Goal: Information Seeking & Learning: Learn about a topic

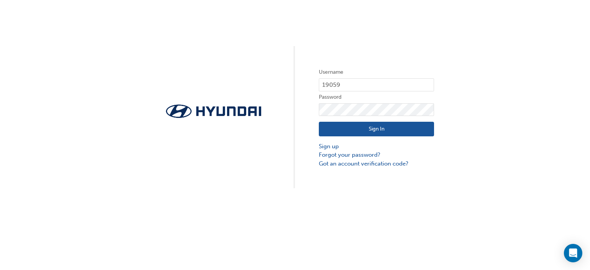
click at [357, 132] on button "Sign In" at bounding box center [376, 129] width 115 height 15
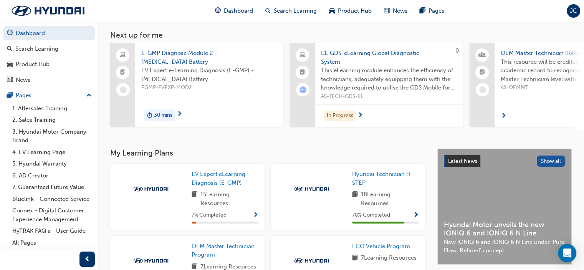
click at [178, 56] on span "E-GMP Diagnose Module 2 - [MEDICAL_DATA] Battery" at bounding box center [209, 57] width 136 height 17
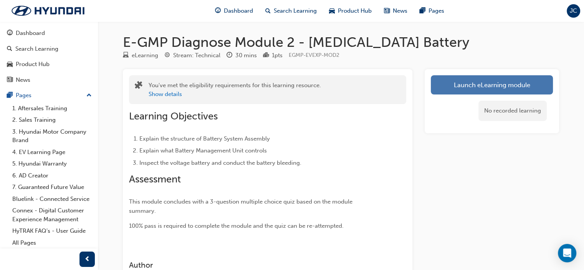
click at [470, 87] on link "Launch eLearning module" at bounding box center [492, 84] width 122 height 19
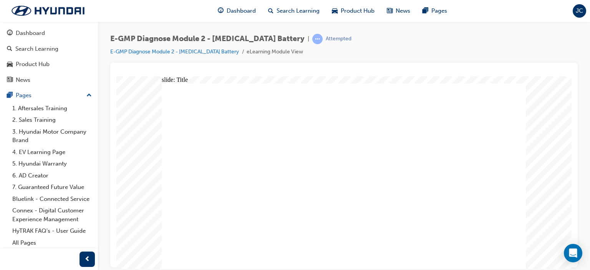
click at [569, 197] on div "slide: Navigation Rectangle 6 Module Navigation Rectangle 1 Please take a momen…" at bounding box center [343, 172] width 455 height 193
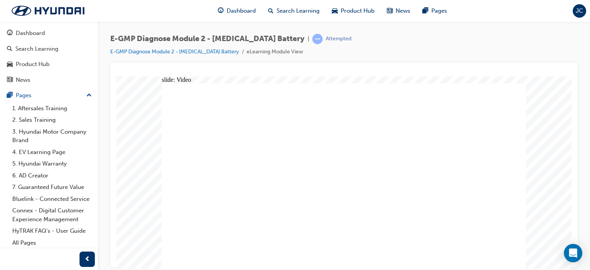
radio input "true"
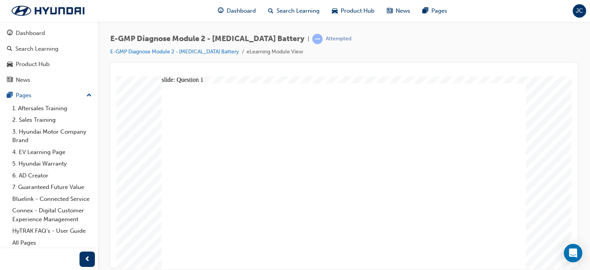
radio input "true"
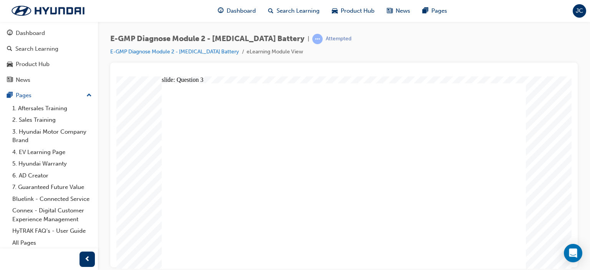
radio input "true"
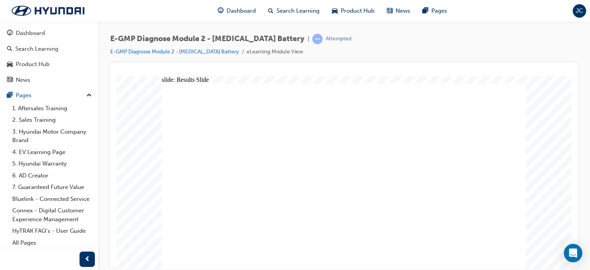
radio input "true"
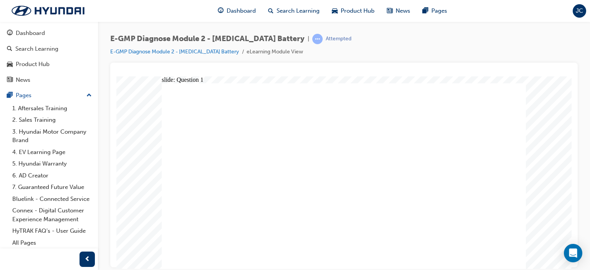
radio input "true"
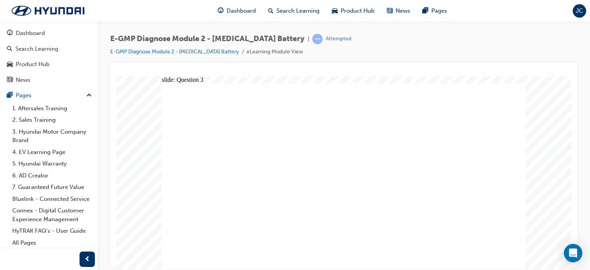
radio input "true"
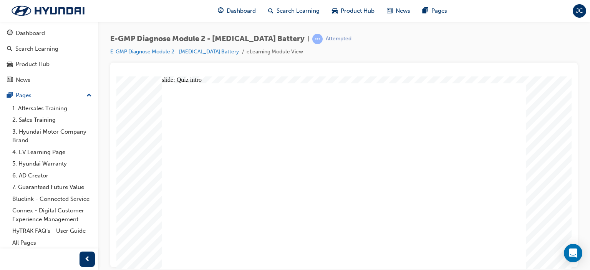
radio input "true"
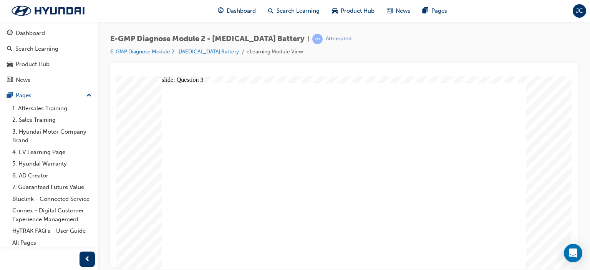
radio input "true"
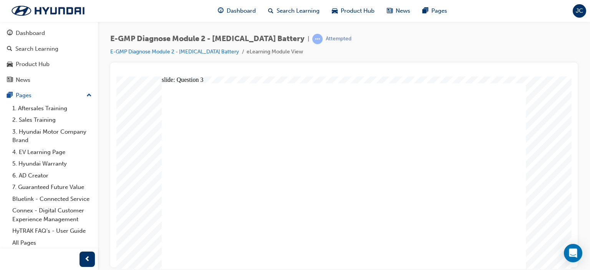
radio input "true"
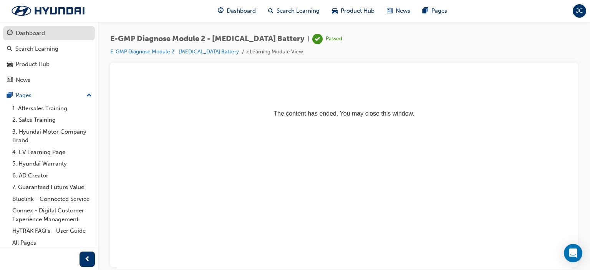
click at [36, 35] on div "Dashboard" at bounding box center [30, 33] width 29 height 9
